Goal: Transaction & Acquisition: Obtain resource

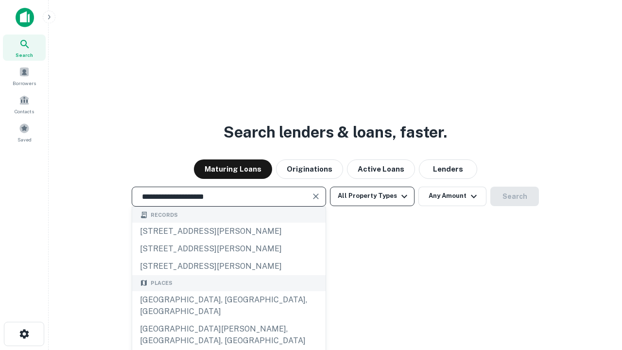
click at [228, 320] on div "[GEOGRAPHIC_DATA], [GEOGRAPHIC_DATA], [GEOGRAPHIC_DATA]" at bounding box center [228, 305] width 193 height 29
click at [372, 196] on button "All Property Types" at bounding box center [372, 196] width 85 height 19
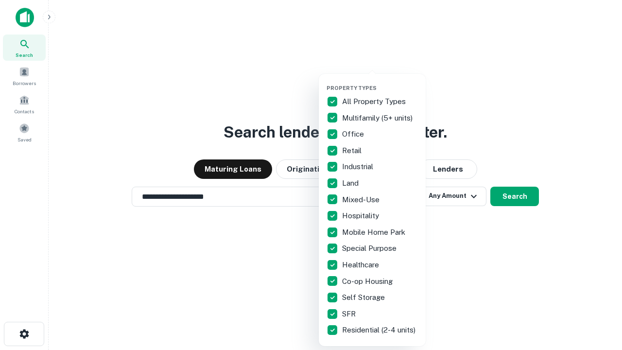
type input "**********"
click at [380, 82] on button "button" at bounding box center [379, 82] width 107 height 0
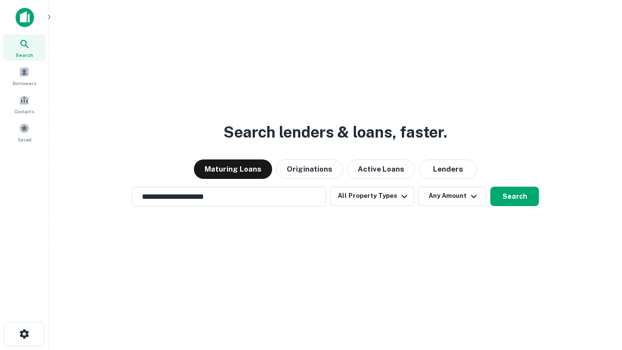
scroll to position [15, 0]
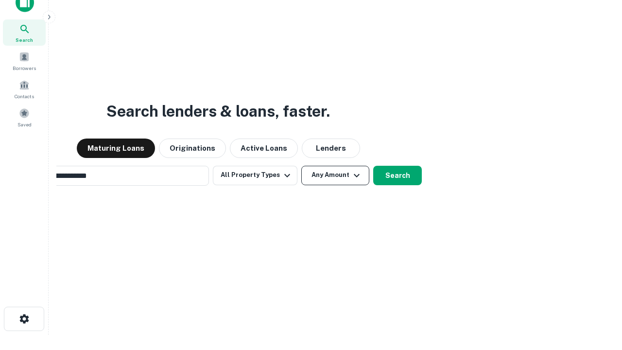
click at [301, 166] on button "Any Amount" at bounding box center [335, 175] width 68 height 19
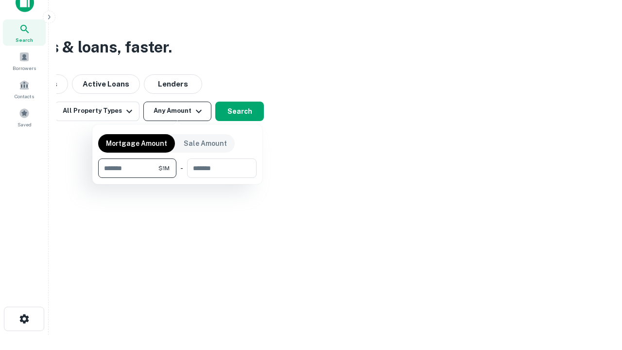
scroll to position [16, 0]
type input "*******"
click at [177, 178] on button "button" at bounding box center [177, 178] width 158 height 0
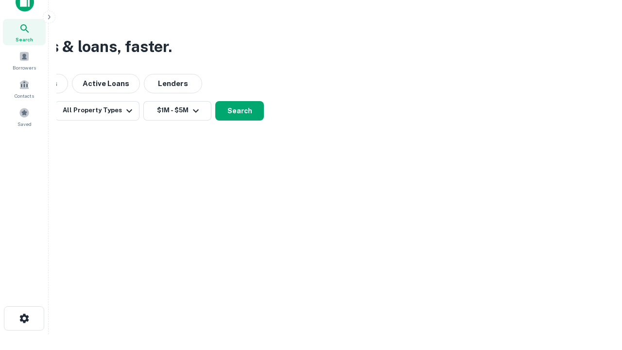
scroll to position [6, 179]
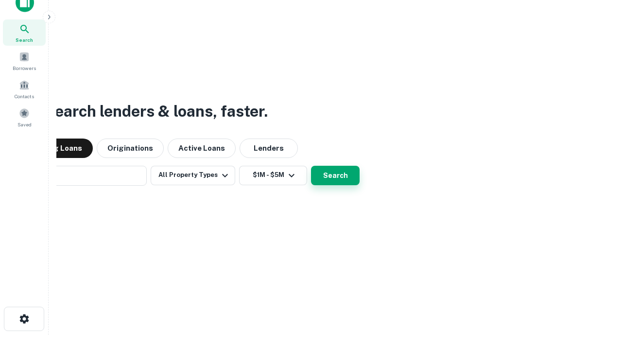
click at [311, 166] on button "Search" at bounding box center [335, 175] width 49 height 19
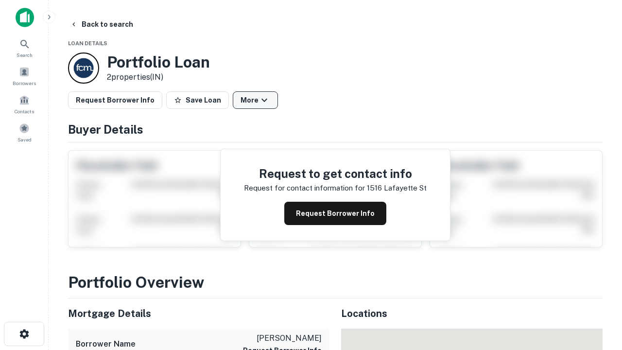
click at [255, 100] on button "More" at bounding box center [255, 99] width 45 height 17
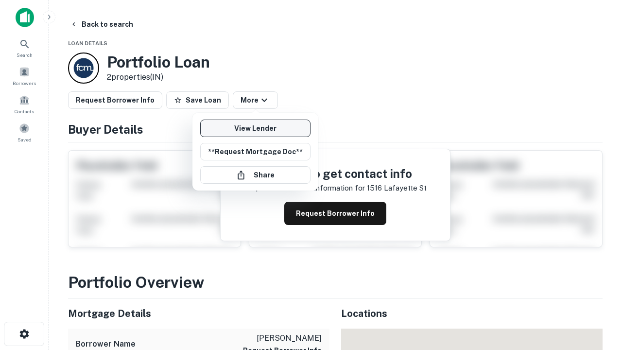
click at [255, 128] on link "View Lender" at bounding box center [255, 128] width 110 height 17
